Goal: Ask a question: Seek information or help from site administrators or community

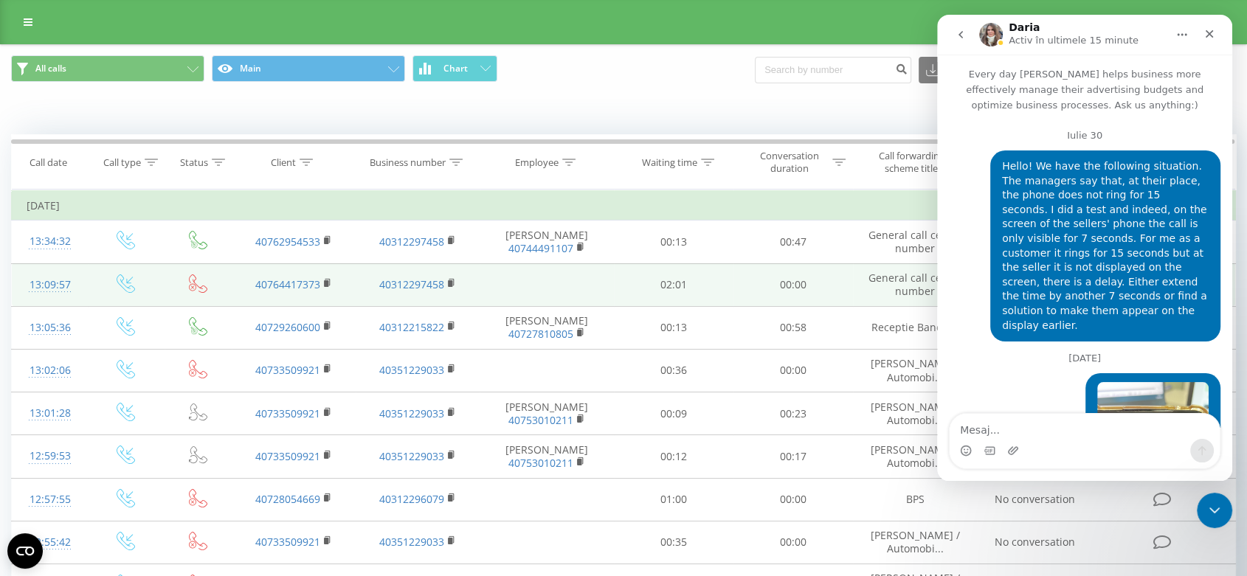
scroll to position [15071, 0]
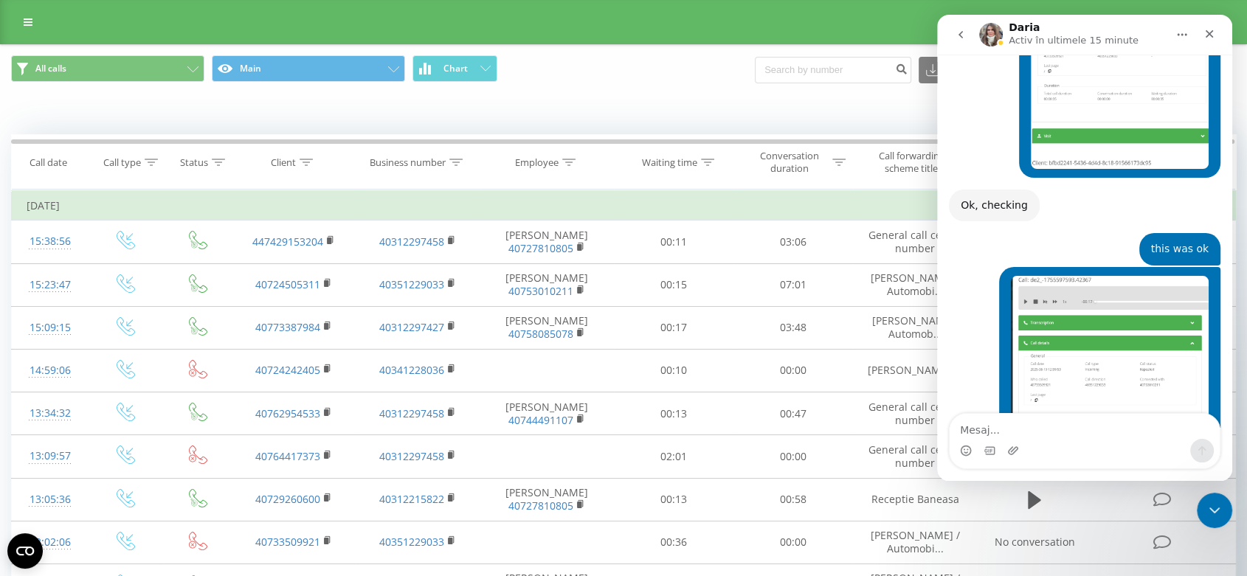
scroll to position [14810, 0]
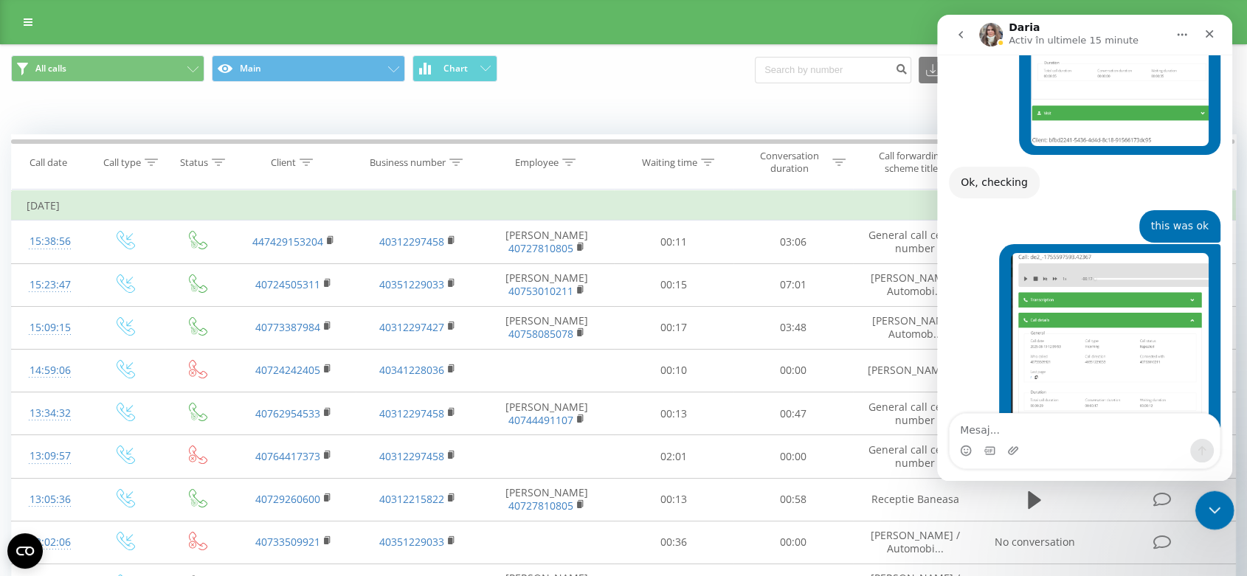
click at [1215, 505] on icon "Închidere messenger Intercom" at bounding box center [1213, 509] width 18 height 18
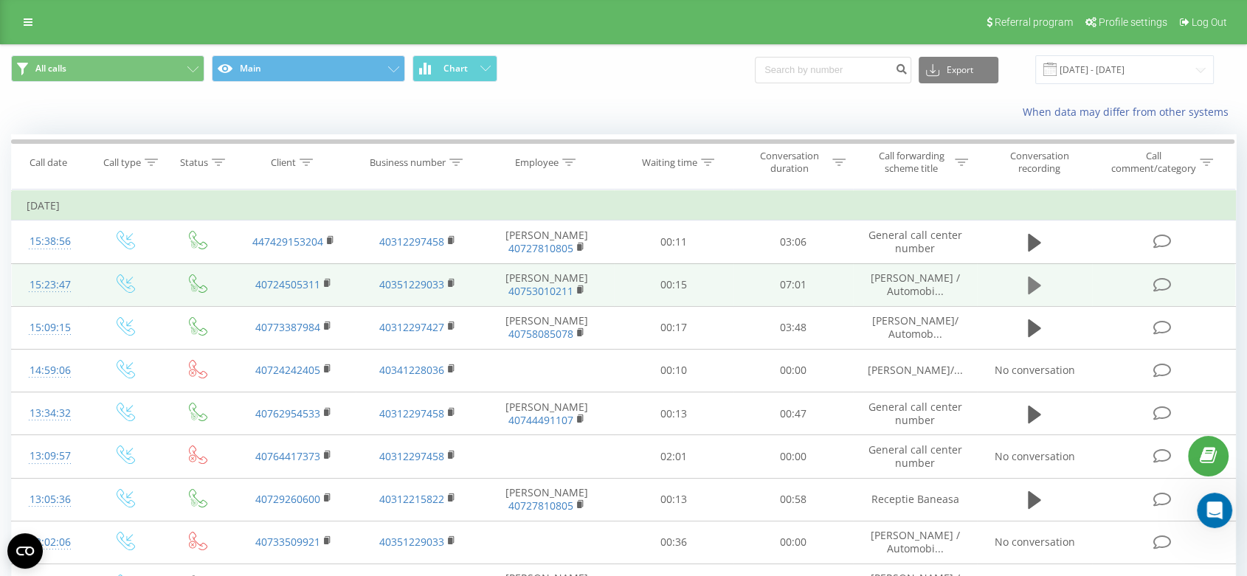
click at [1029, 285] on icon at bounding box center [1034, 286] width 13 height 18
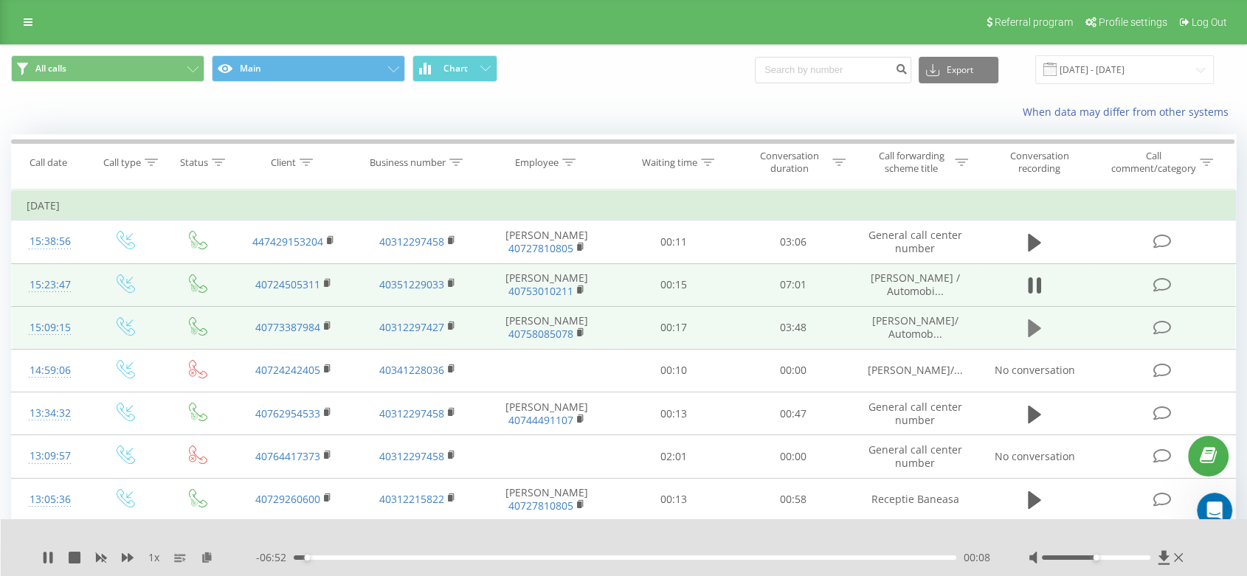
click at [1026, 329] on button at bounding box center [1034, 328] width 22 height 22
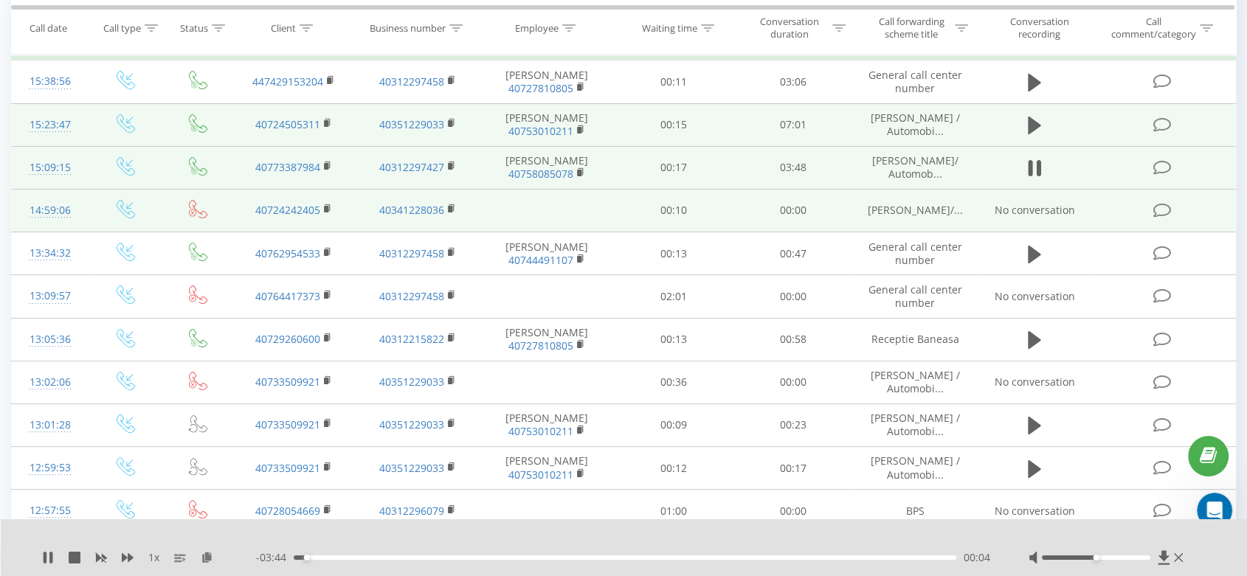
scroll to position [164, 0]
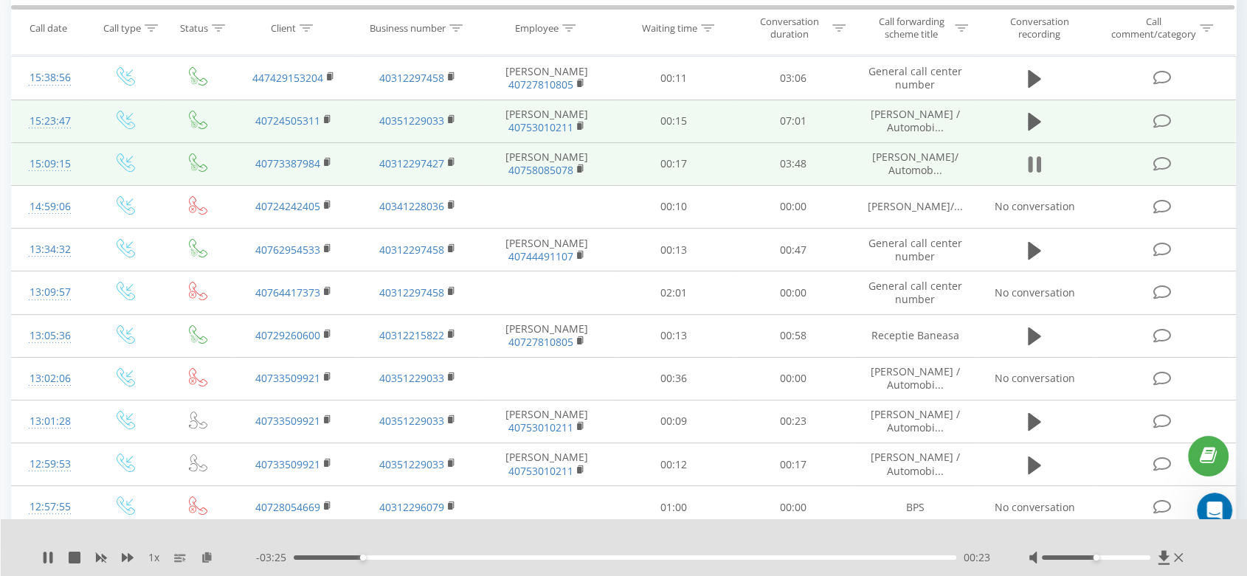
click at [1030, 159] on icon at bounding box center [1030, 164] width 4 height 16
click at [897, 539] on div at bounding box center [614, 539] width 916 height 16
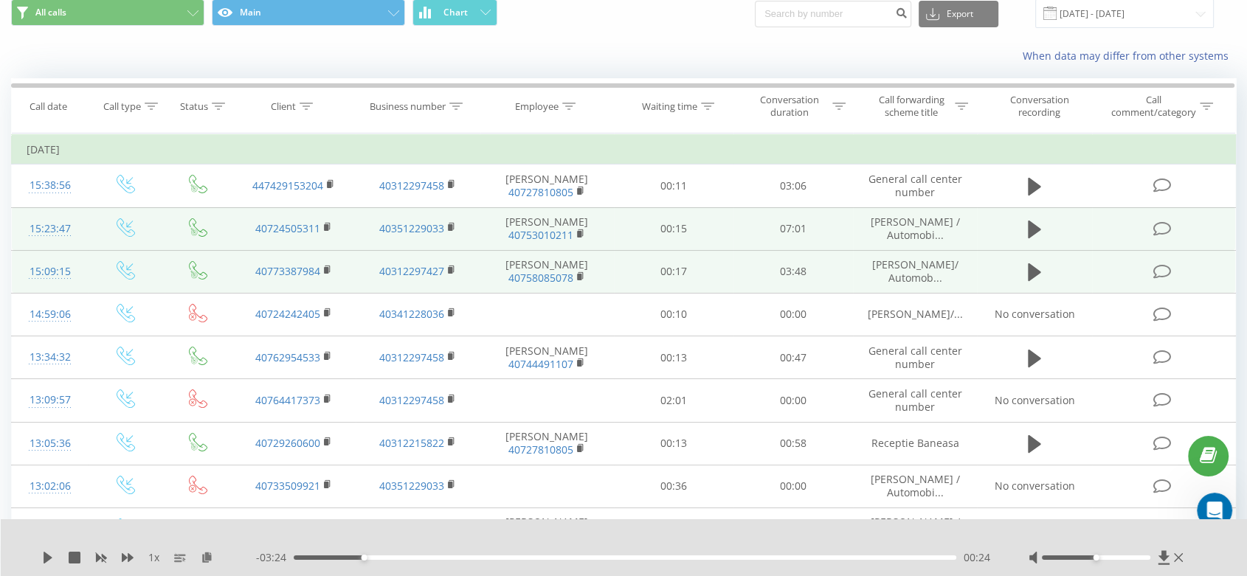
scroll to position [0, 0]
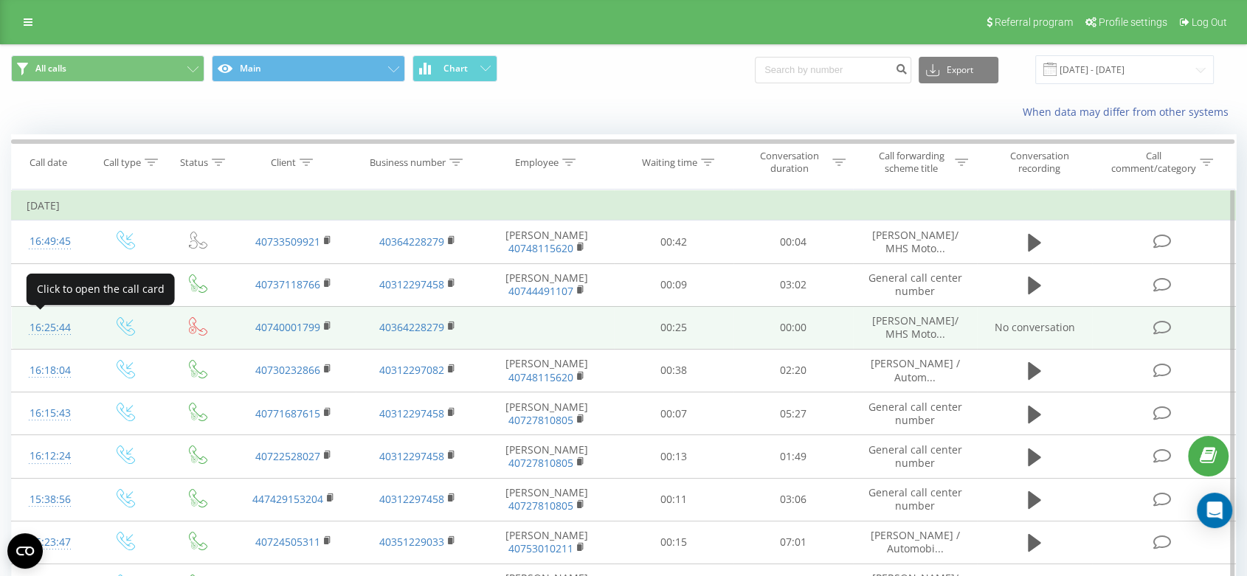
click at [40, 327] on div "16:25:44" at bounding box center [50, 328] width 46 height 29
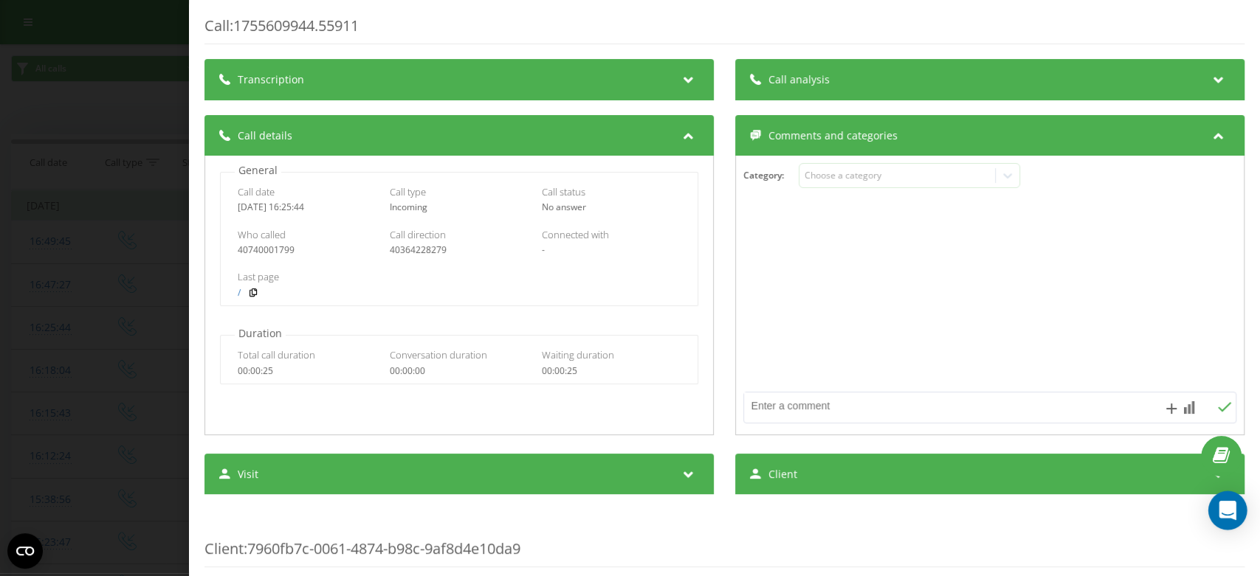
click at [1230, 513] on icon "Open Intercom Messenger" at bounding box center [1227, 510] width 19 height 19
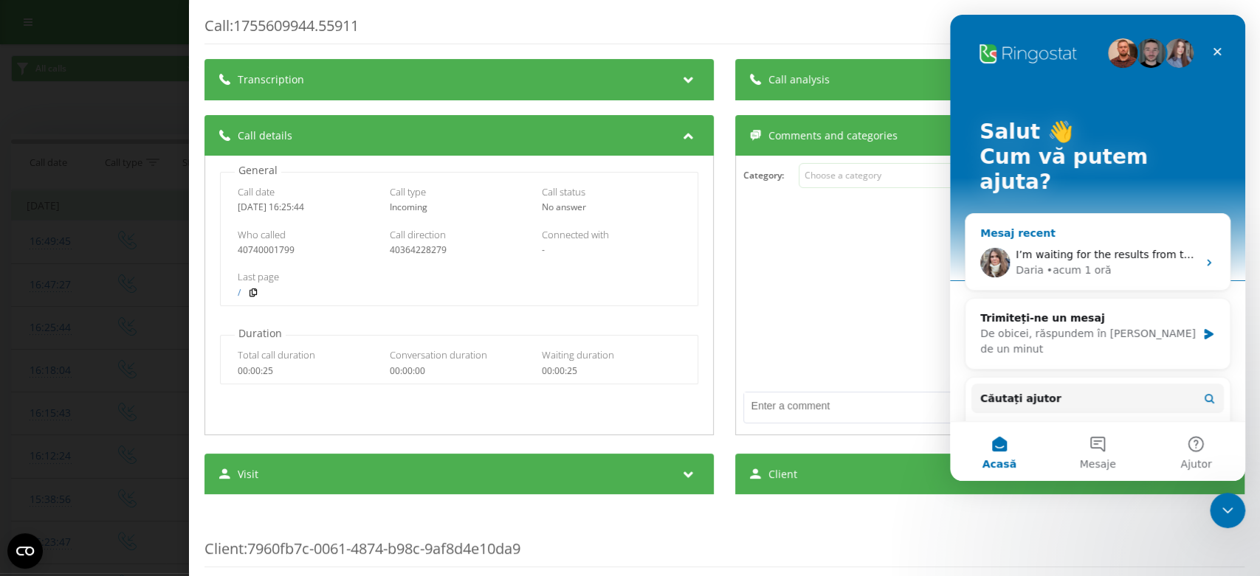
click at [1066, 249] on span "I’m waiting for the results from the telephony team, and I’ll update you as soo…" at bounding box center [1262, 255] width 495 height 12
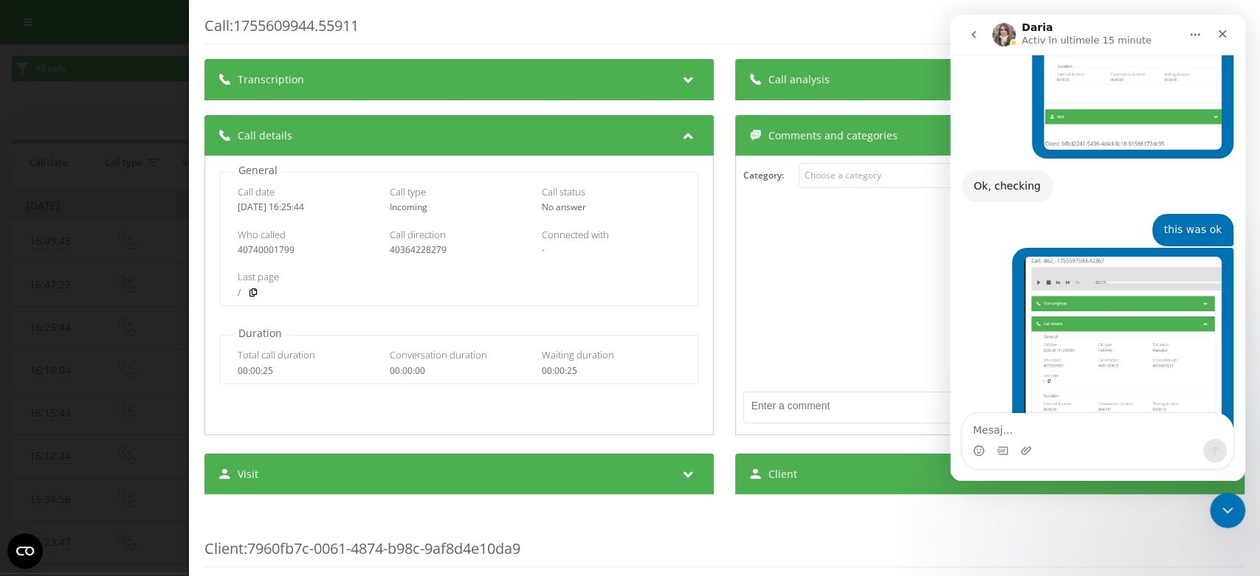
scroll to position [14810, 0]
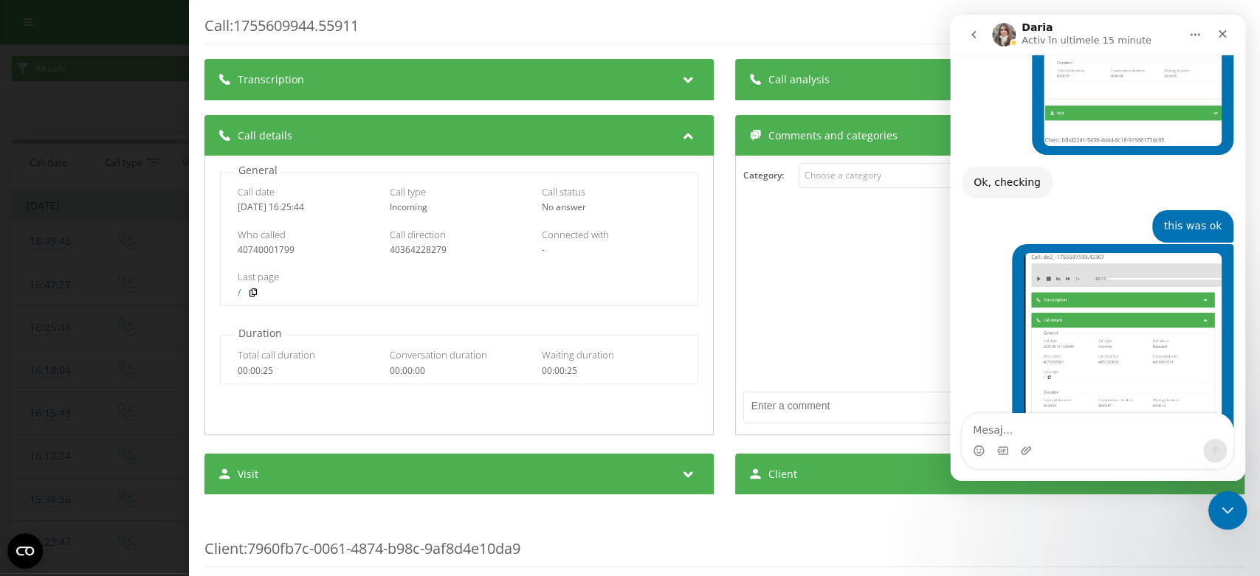
click at [1220, 505] on icon "Închidere messenger Intercom" at bounding box center [1225, 509] width 18 height 18
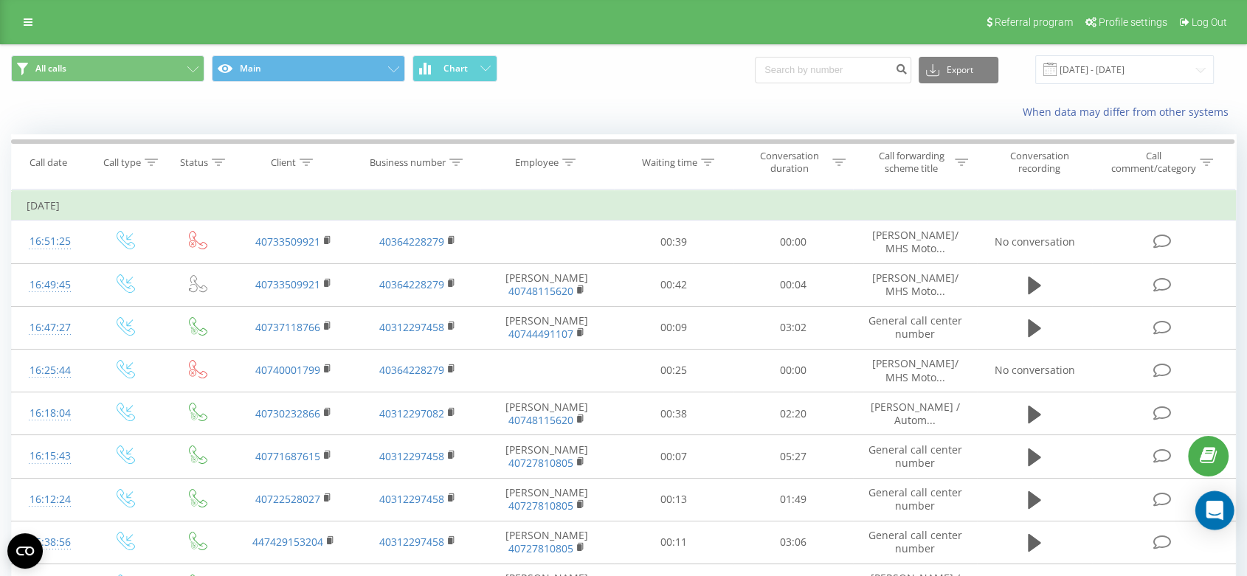
click at [1215, 509] on icon "Open Intercom Messenger" at bounding box center [1214, 510] width 17 height 19
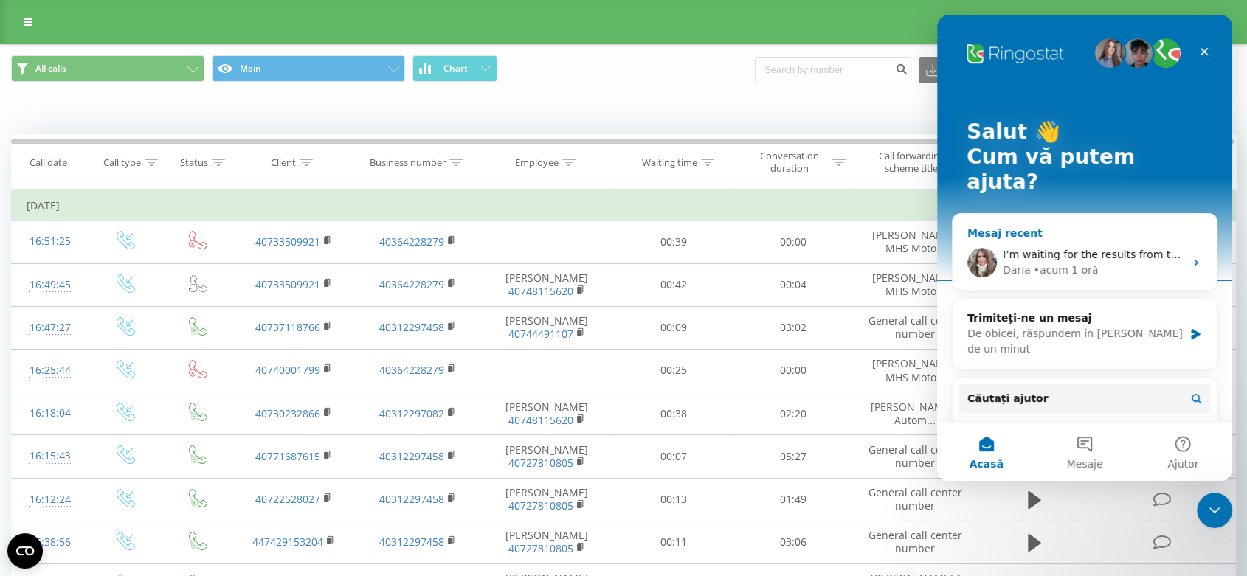
click at [1064, 249] on span "I’m waiting for the results from the telephony team, and I’ll update you as soo…" at bounding box center [1250, 255] width 495 height 12
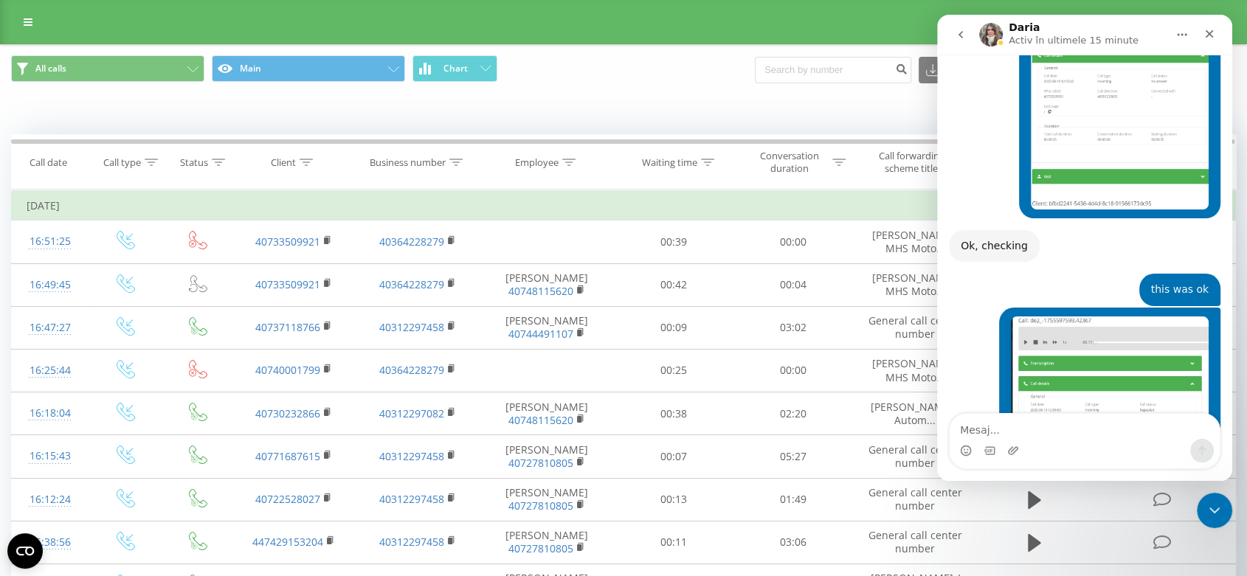
scroll to position [14810, 0]
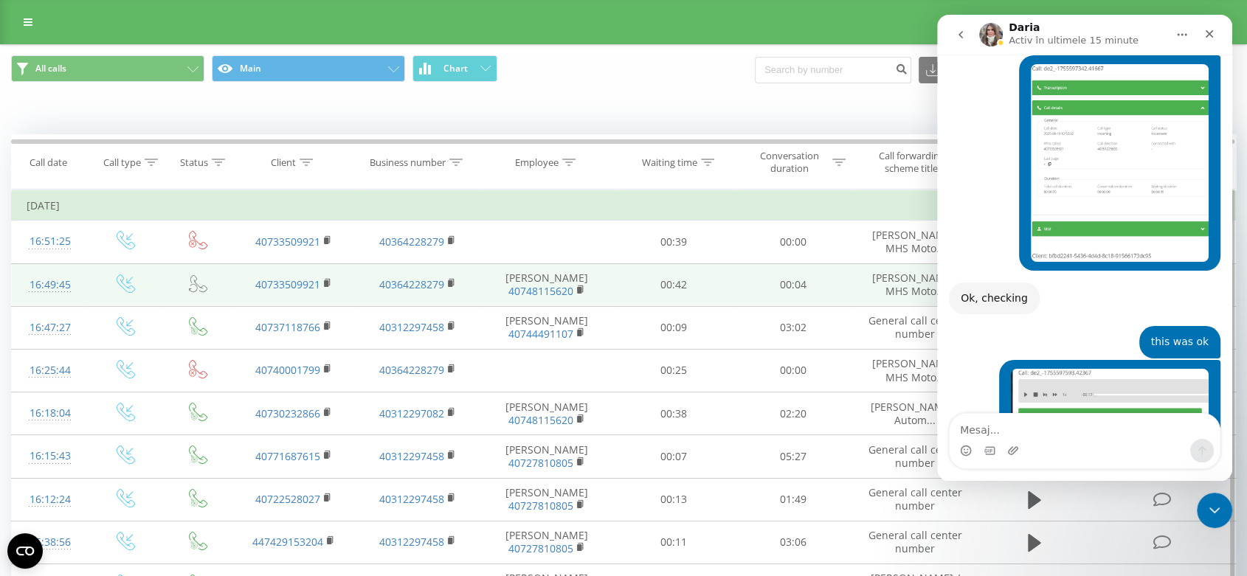
scroll to position [14810, 0]
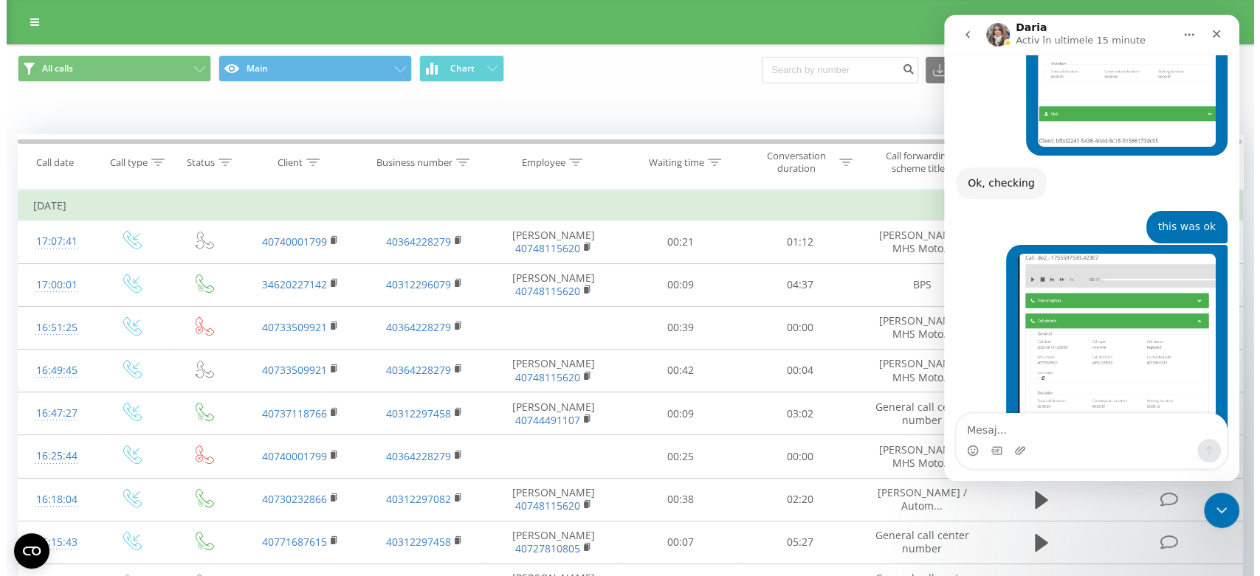
scroll to position [14810, 0]
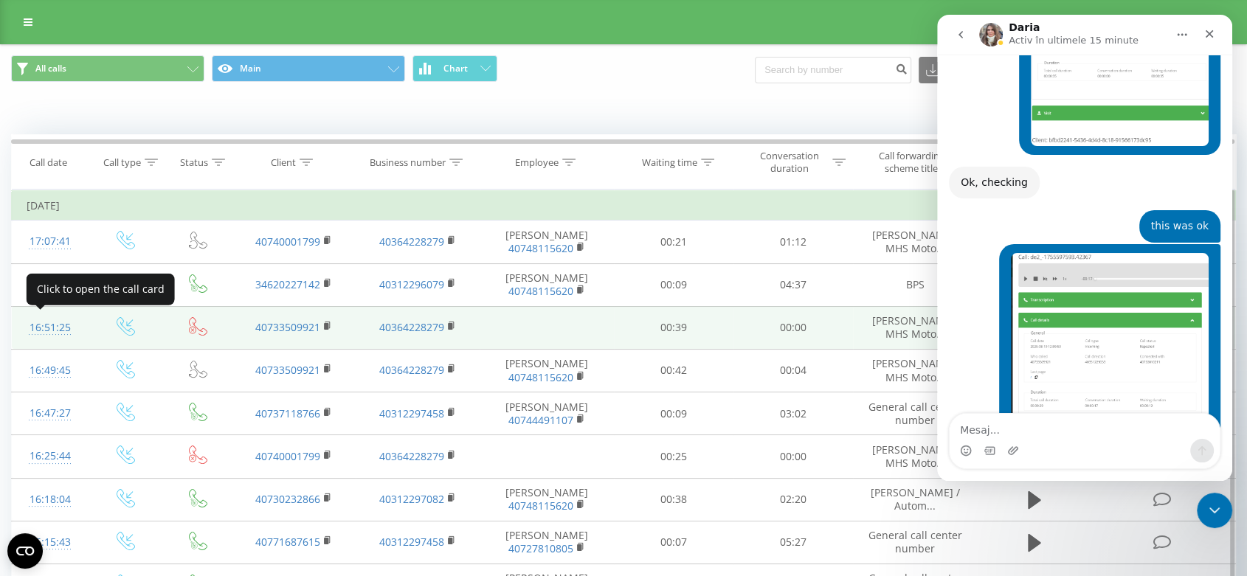
click at [50, 327] on div "16:51:25" at bounding box center [50, 328] width 46 height 29
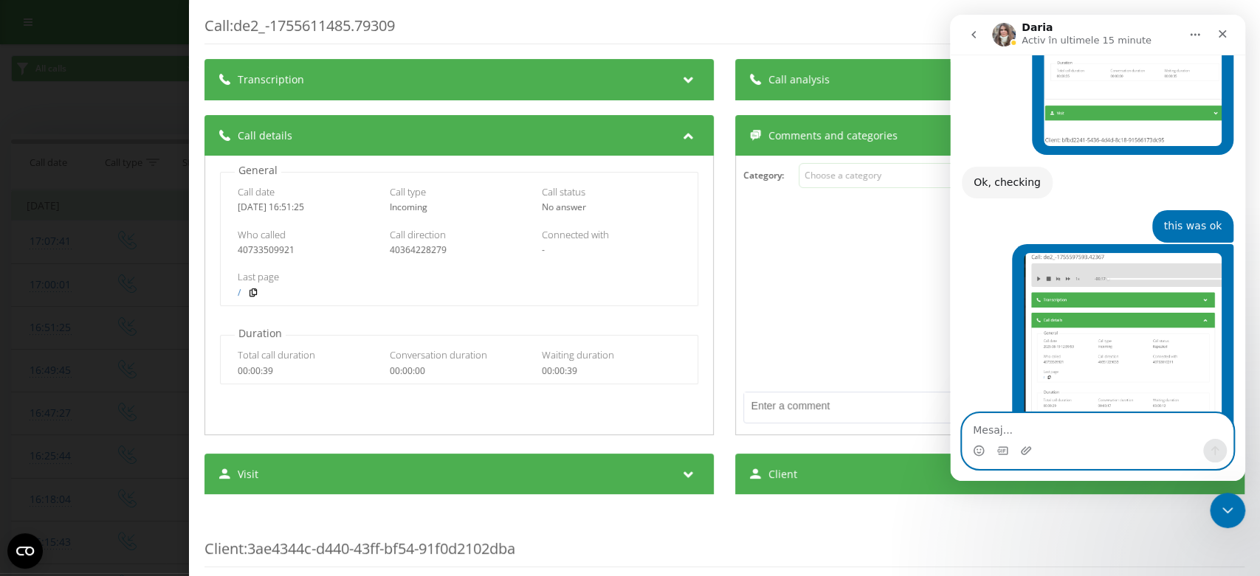
click at [995, 434] on textarea "Mesaj..." at bounding box center [1097, 426] width 270 height 25
type textarea "can you check this call?"
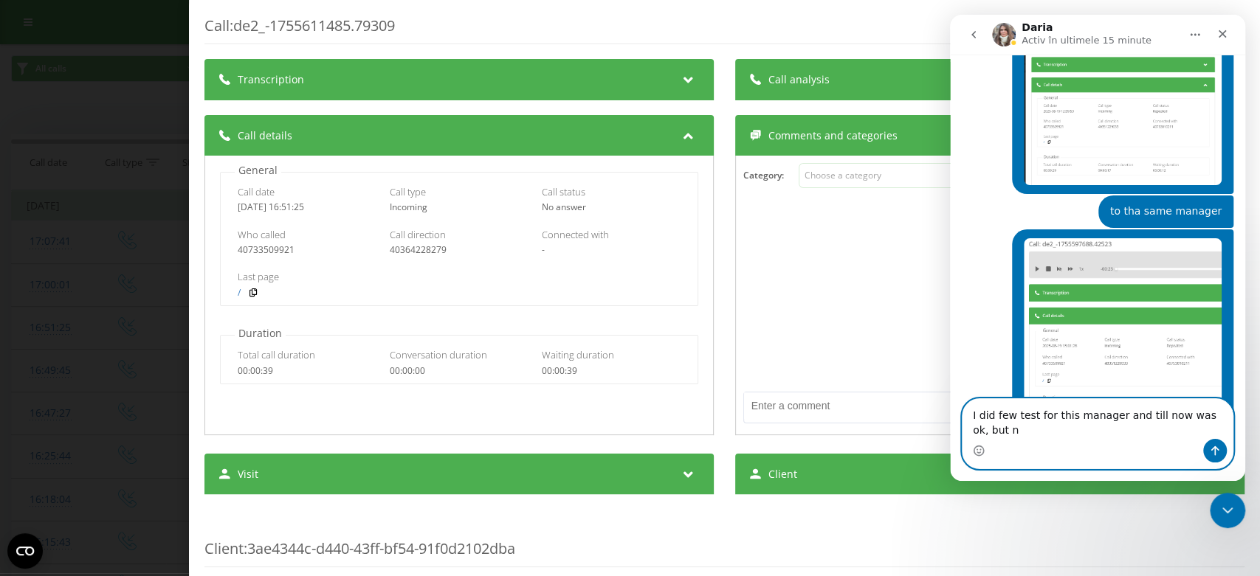
scroll to position [15095, 0]
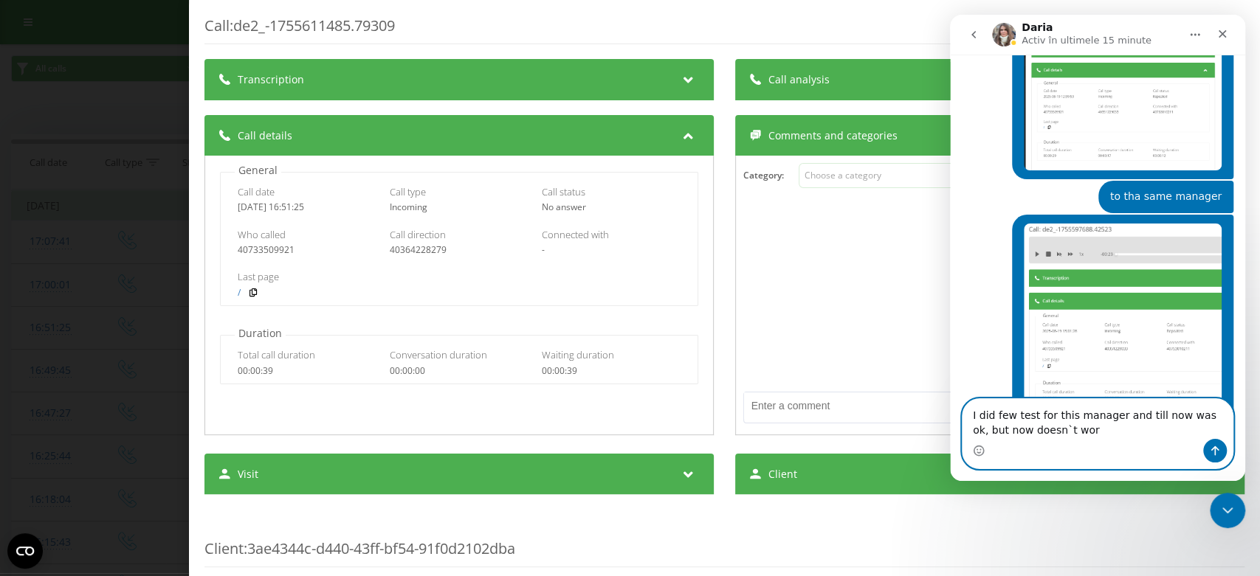
type textarea "I did few test for this manager and till now was ok, but now doesn`t work"
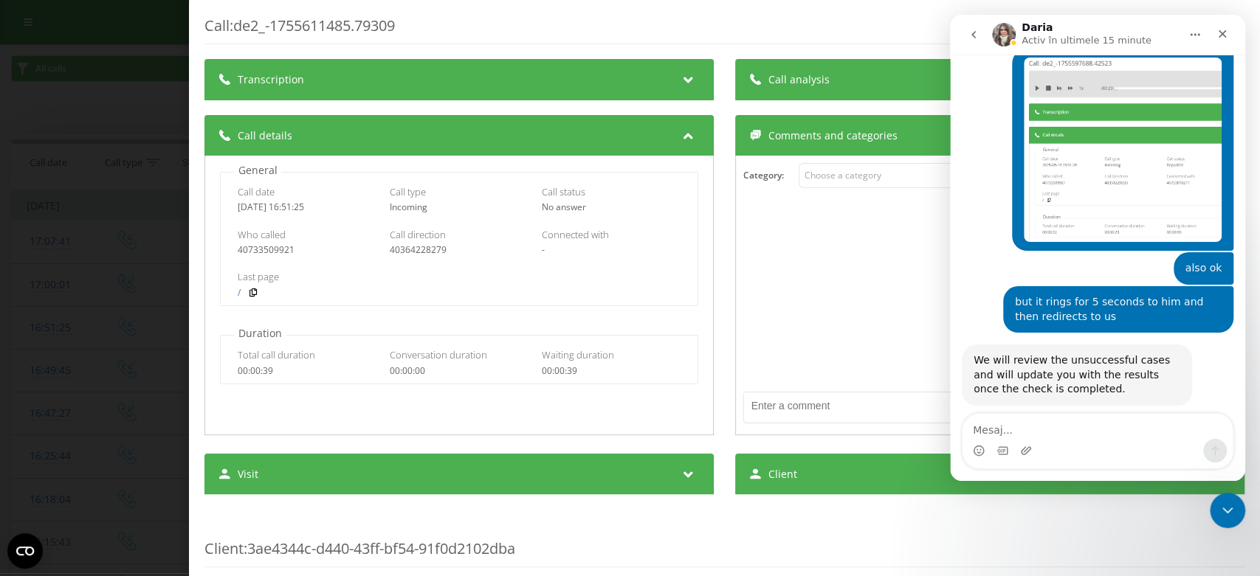
scroll to position [15266, 0]
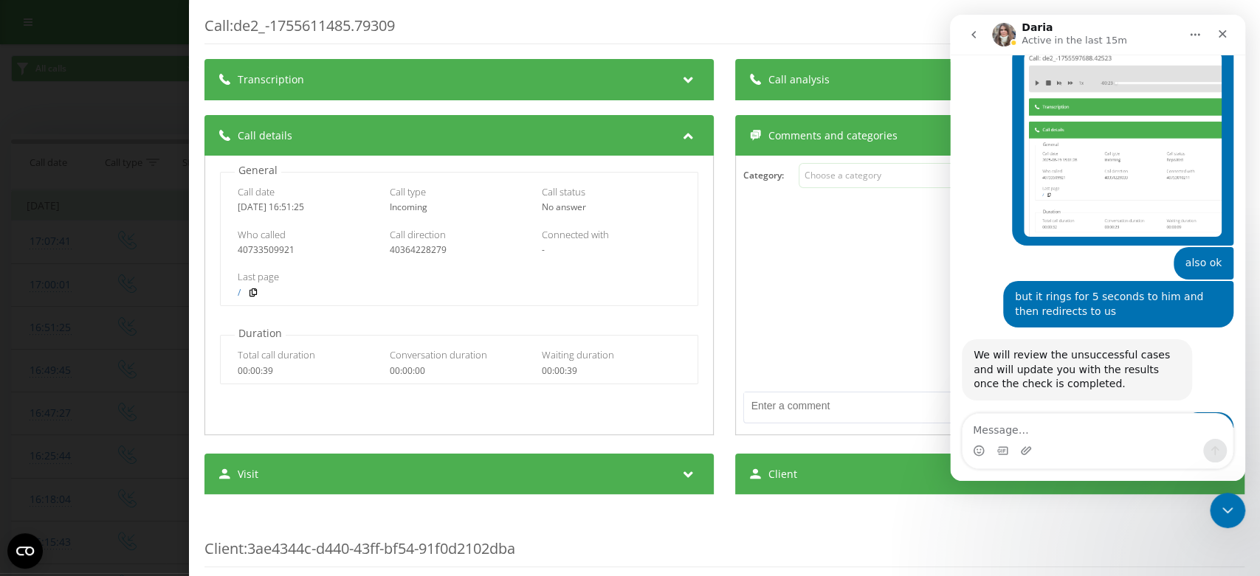
drag, startPoint x: 976, startPoint y: 308, endPoint x: 1118, endPoint y: 368, distance: 154.7
copy div "Regarding the previous examples, we did not find any issues on our side. We hav…"
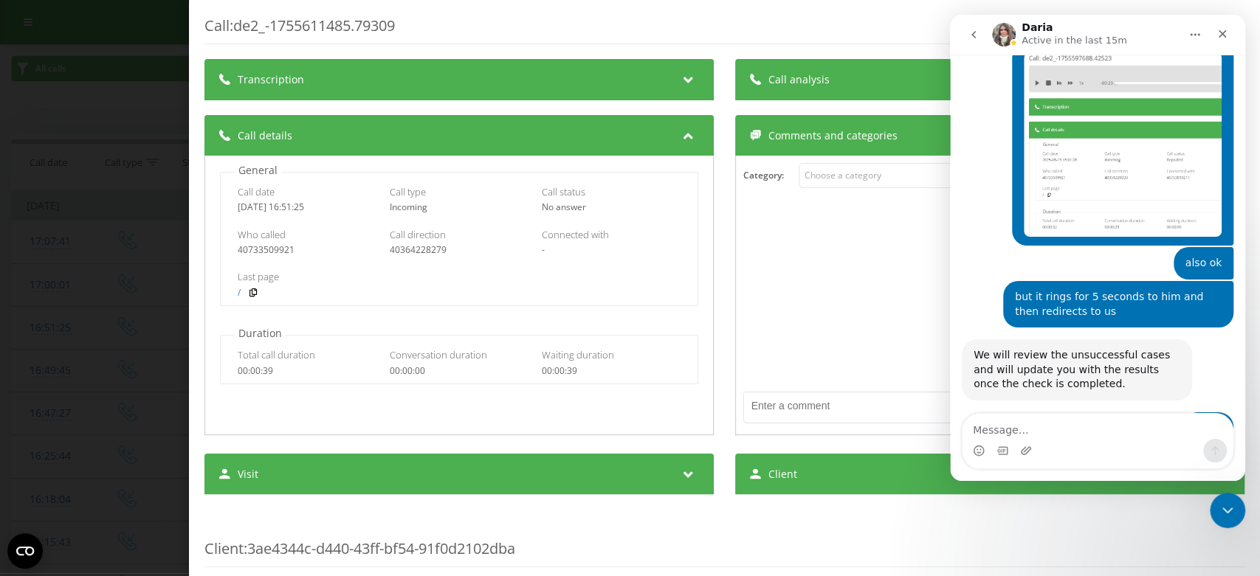
drag, startPoint x: 971, startPoint y: 305, endPoint x: 1128, endPoint y: 367, distance: 169.0
copy div "Regarding the previous examples, we did not find any issues on our side. We hav…"
click at [1225, 509] on icon "Închidere messenger Intercom" at bounding box center [1225, 508] width 10 height 6
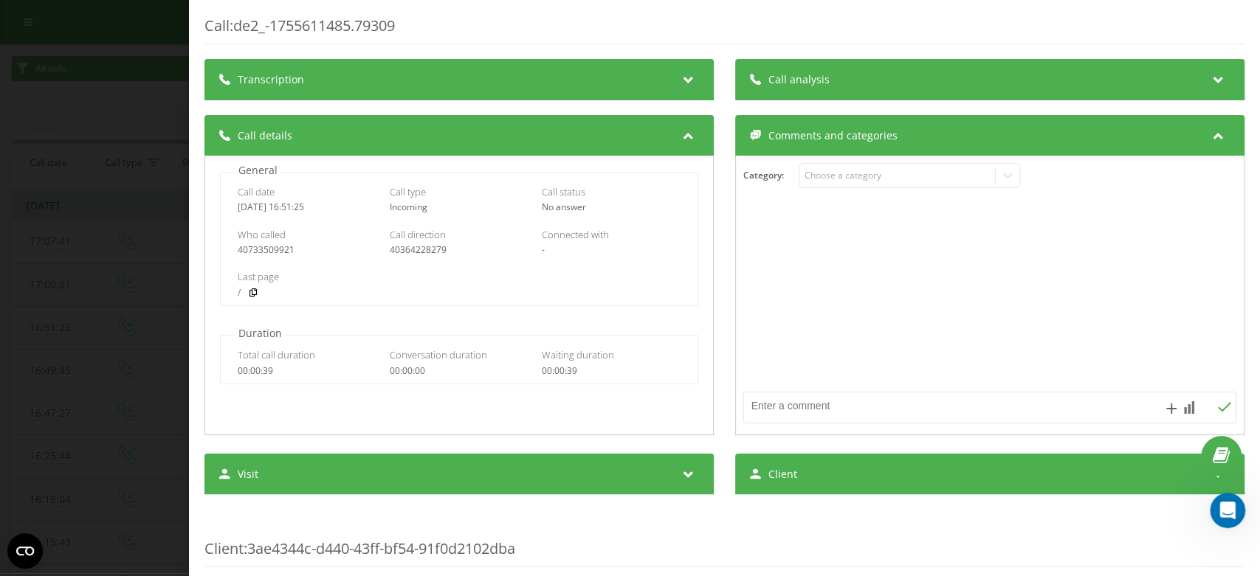
scroll to position [14590, 0]
